Goal: Information Seeking & Learning: Learn about a topic

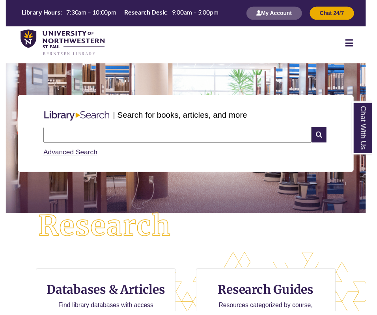
scroll to position [105, 445]
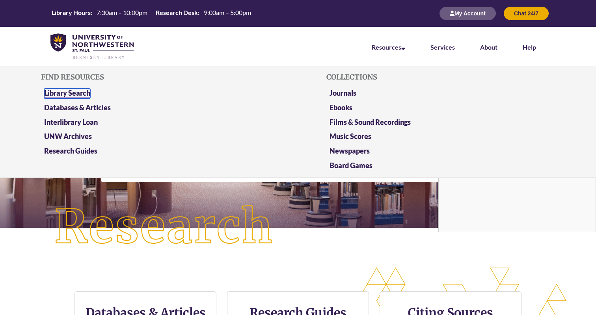
click at [85, 94] on link "Library Search" at bounding box center [67, 94] width 46 height 10
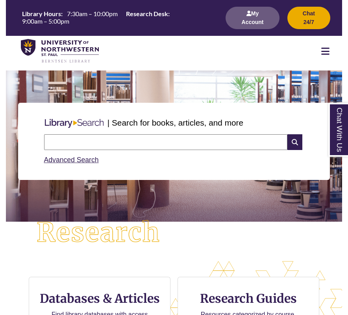
click at [327, 48] on icon at bounding box center [325, 50] width 8 height 9
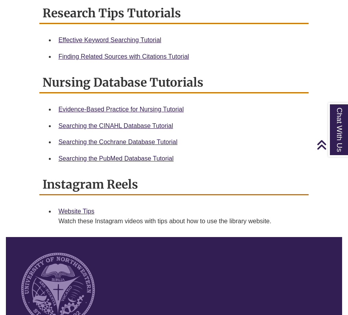
scroll to position [622, 0]
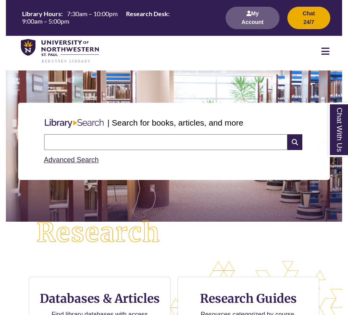
click at [109, 146] on input "text" at bounding box center [165, 142] width 243 height 16
type input "**********"
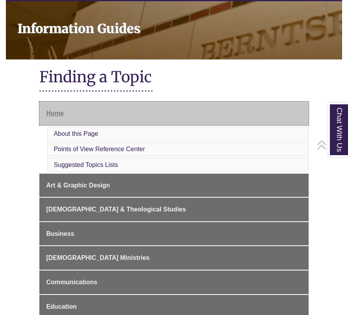
scroll to position [107, 0]
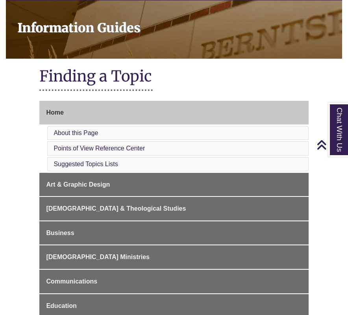
click at [148, 141] on li "Points of View Reference Center" at bounding box center [177, 148] width 261 height 14
click at [125, 145] on link "Points of View Reference Center" at bounding box center [99, 148] width 91 height 7
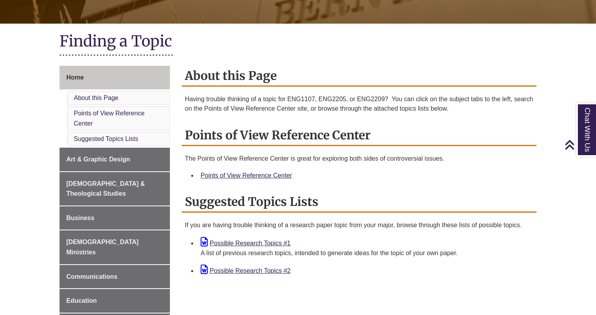
scroll to position [153, 0]
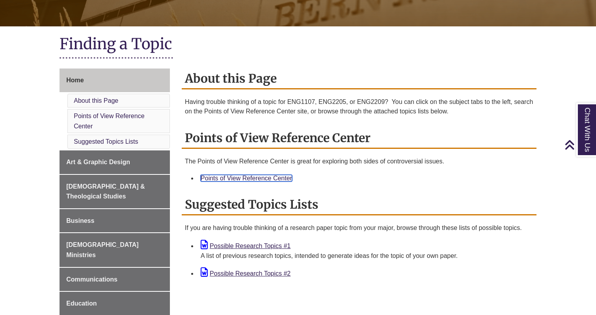
click at [226, 176] on link "Points of View Reference Center" at bounding box center [245, 178] width 91 height 7
